Goal: Task Accomplishment & Management: Manage account settings

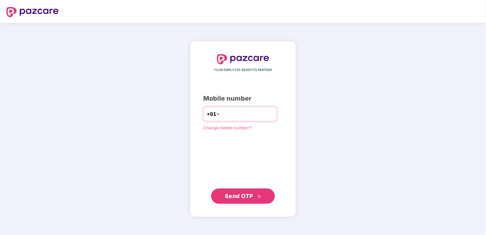
click at [227, 111] on input "number" at bounding box center [247, 114] width 52 height 10
type input "**********"
click at [234, 198] on span "Send OTP" at bounding box center [239, 195] width 28 height 7
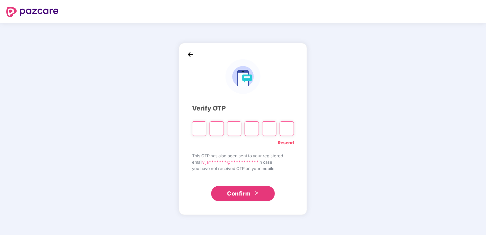
type input "*"
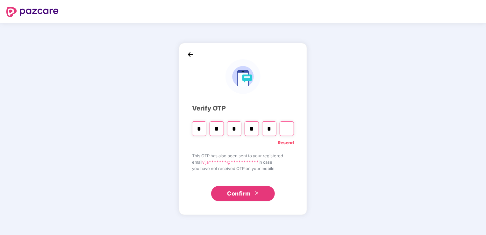
type input "*"
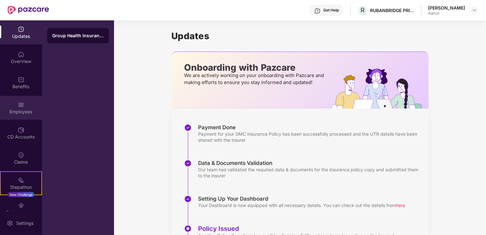
click at [20, 105] on img at bounding box center [21, 105] width 6 height 6
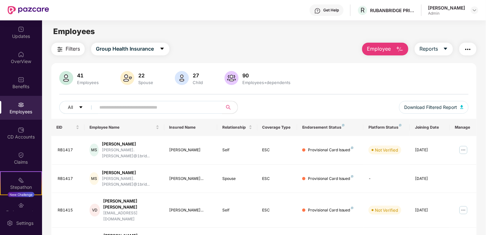
click at [402, 50] on img "button" at bounding box center [400, 50] width 8 height 8
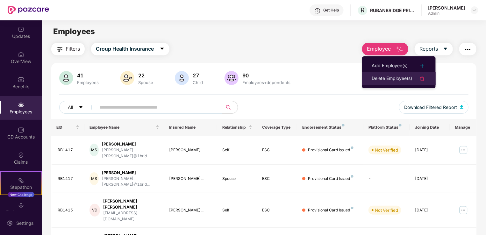
click at [393, 78] on div "Delete Employee(s)" at bounding box center [392, 79] width 40 height 8
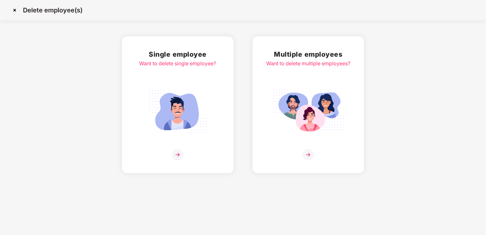
click at [179, 155] on img at bounding box center [177, 154] width 11 height 11
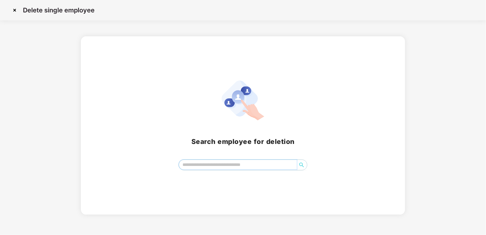
click at [196, 165] on input "search" at bounding box center [238, 165] width 118 height 10
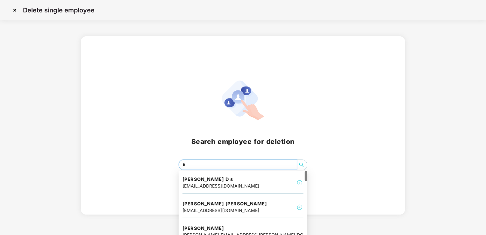
type input "**"
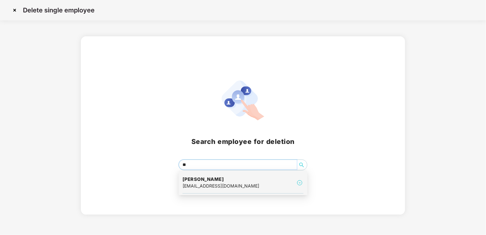
click at [207, 184] on div "[EMAIL_ADDRESS][DOMAIN_NAME]" at bounding box center [220, 185] width 77 height 7
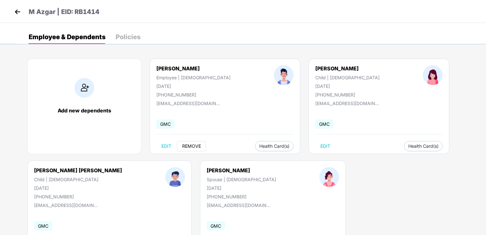
click at [188, 145] on span "REMOVE" at bounding box center [191, 146] width 19 height 5
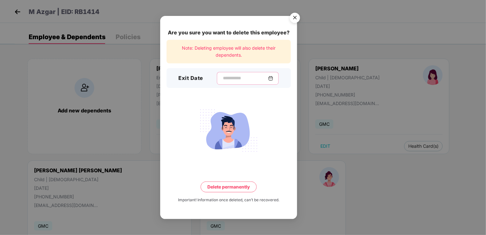
click at [229, 80] on input at bounding box center [245, 78] width 46 height 7
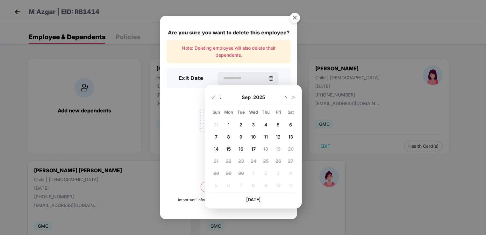
click at [239, 147] on span "16" at bounding box center [241, 148] width 5 height 5
type input "**********"
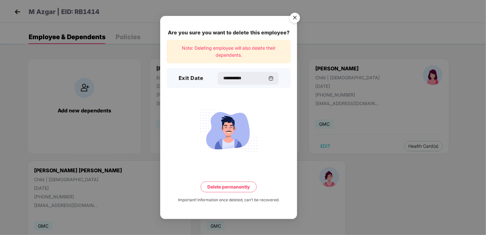
click at [239, 186] on button "Delete permanently" at bounding box center [229, 187] width 56 height 11
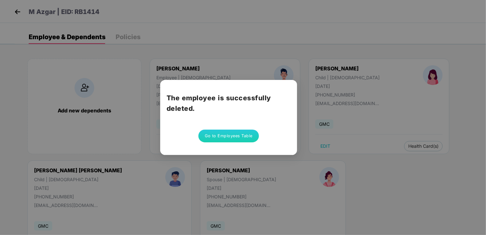
click at [229, 137] on button "Go to Employees Table" at bounding box center [228, 136] width 61 height 13
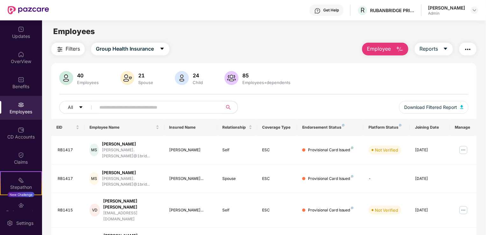
click at [21, 102] on img at bounding box center [21, 105] width 6 height 6
